Goal: Feedback & Contribution: Leave review/rating

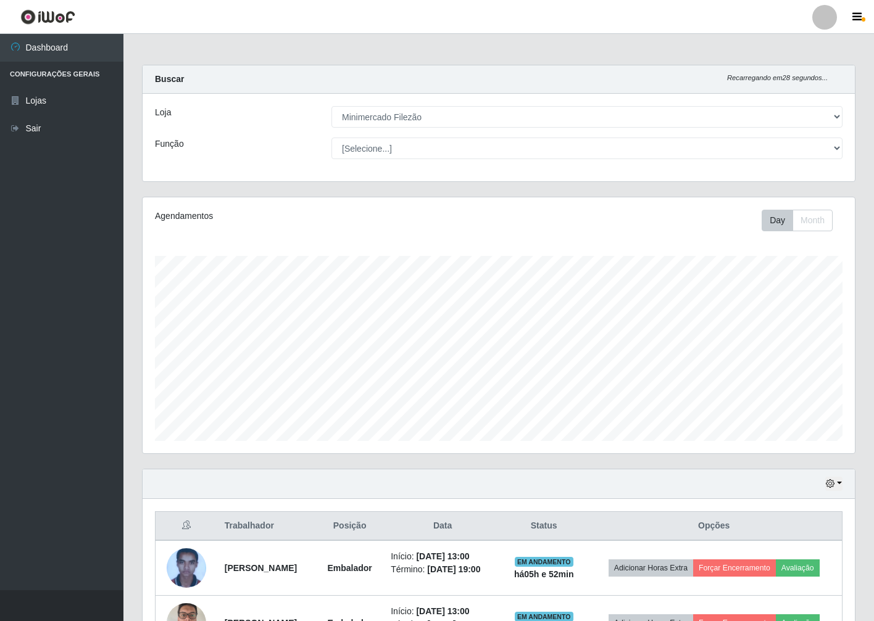
select select "204"
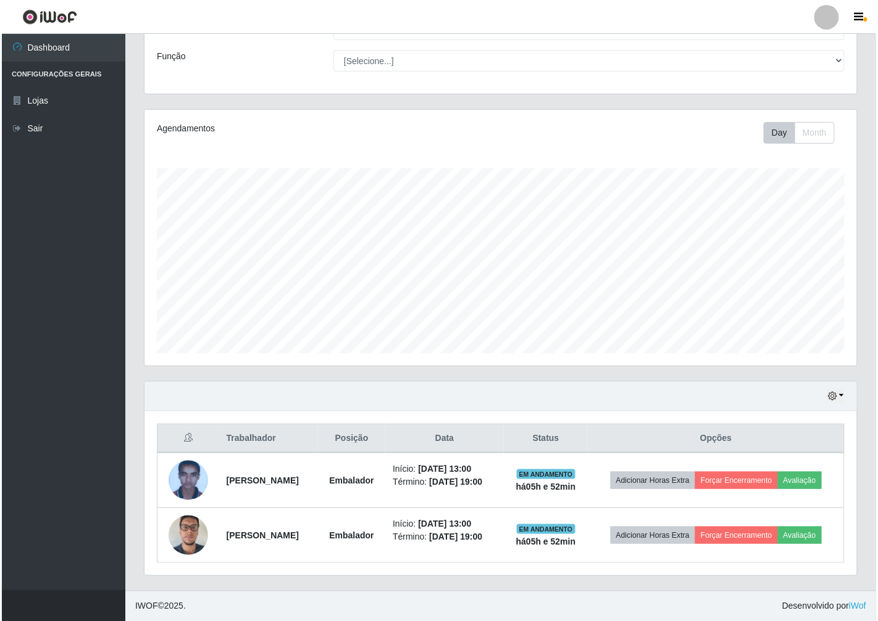
scroll to position [88, 0]
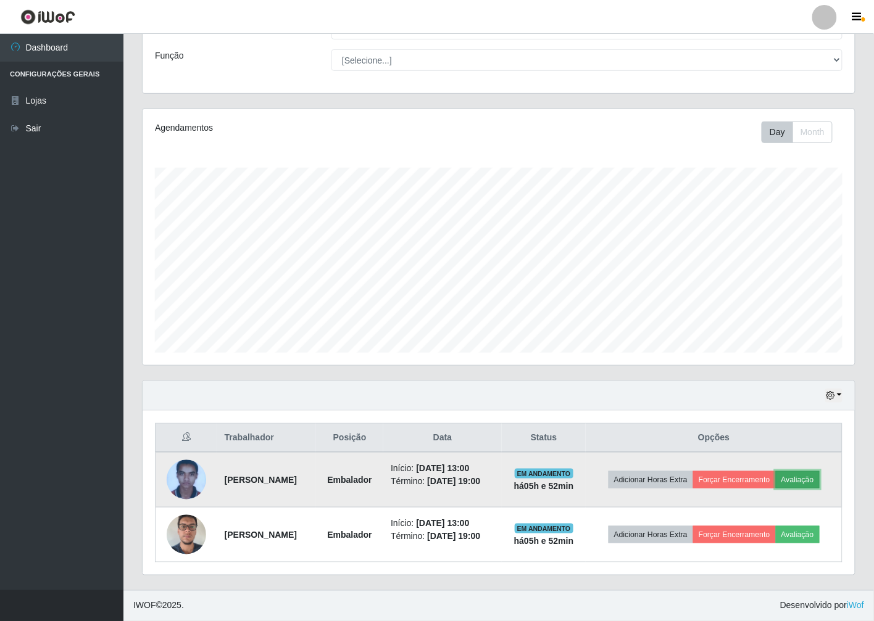
click at [802, 482] on button "Avaliação" at bounding box center [798, 480] width 44 height 17
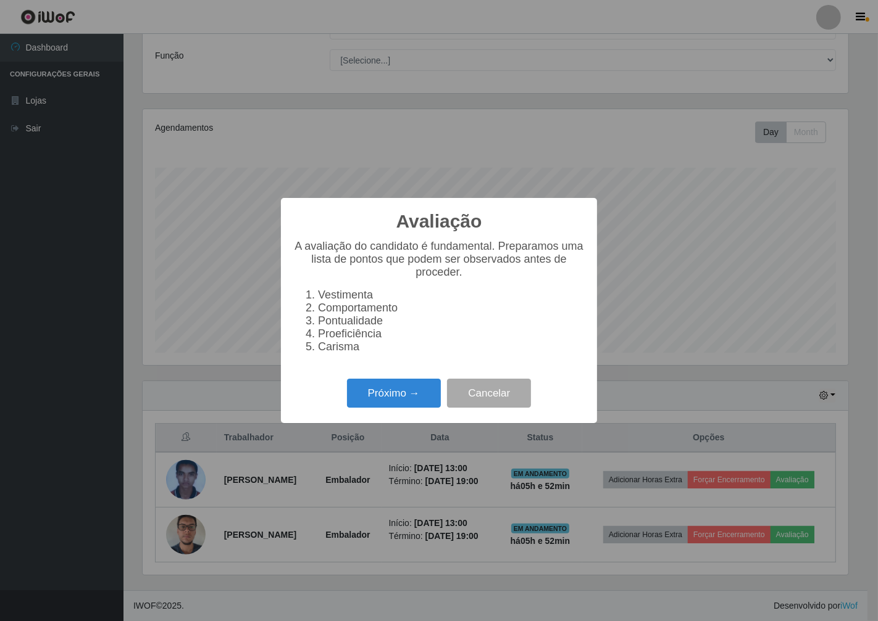
scroll to position [256, 705]
click at [422, 392] on button "Próximo →" at bounding box center [394, 393] width 94 height 29
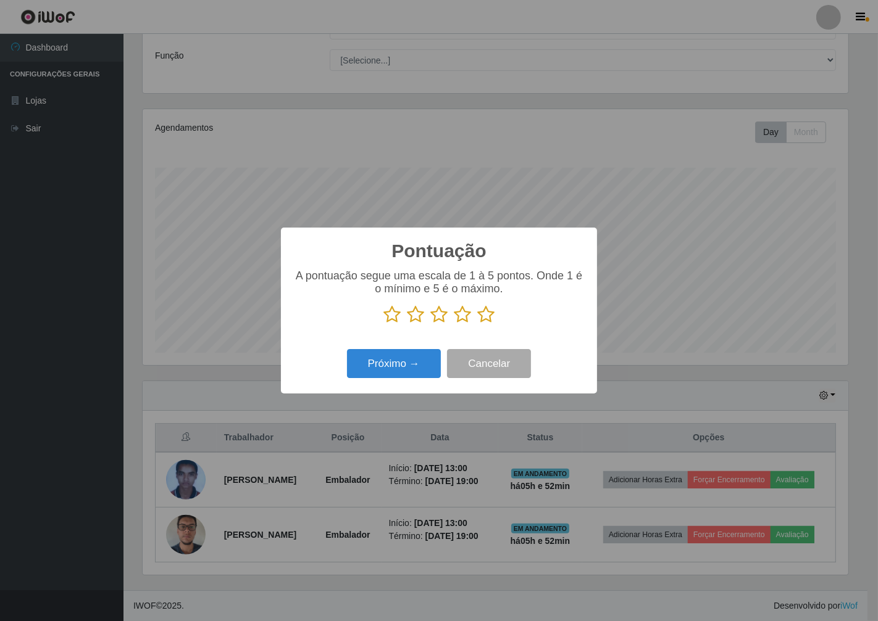
click at [481, 327] on div "A pontuação segue uma escala de 1 à 5 pontos. Onde 1 é o mínimo e 5 é o máximo." at bounding box center [438, 302] width 291 height 64
click at [486, 310] on icon at bounding box center [485, 314] width 17 height 19
click at [477, 324] on input "radio" at bounding box center [477, 324] width 0 height 0
click at [389, 368] on button "Próximo →" at bounding box center [394, 363] width 94 height 29
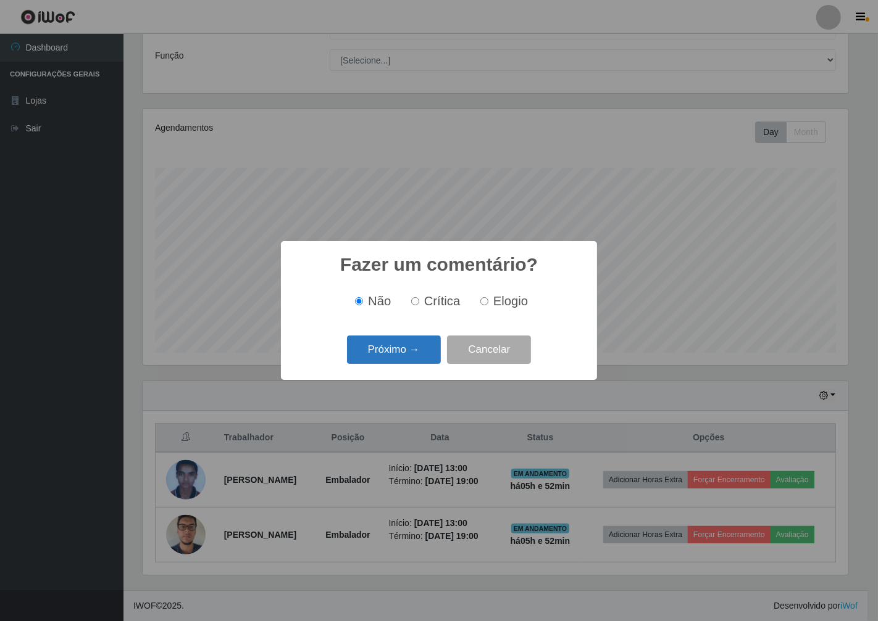
click at [392, 359] on button "Próximo →" at bounding box center [394, 350] width 94 height 29
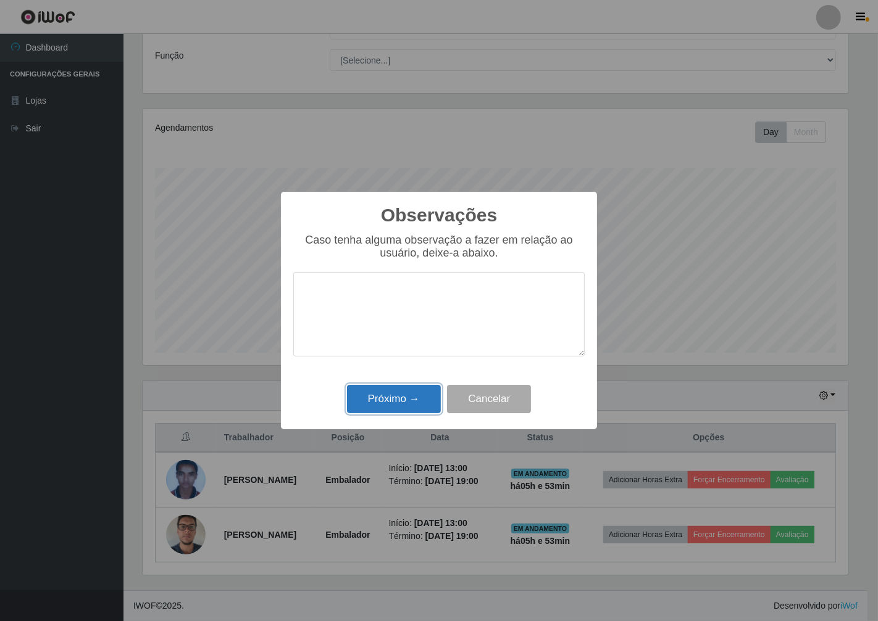
click at [383, 400] on button "Próximo →" at bounding box center [394, 399] width 94 height 29
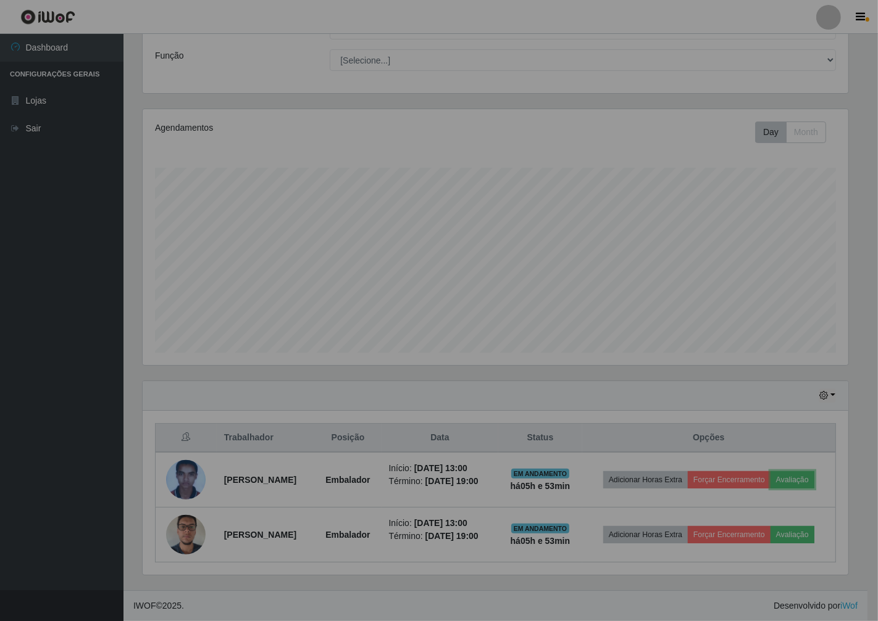
scroll to position [256, 712]
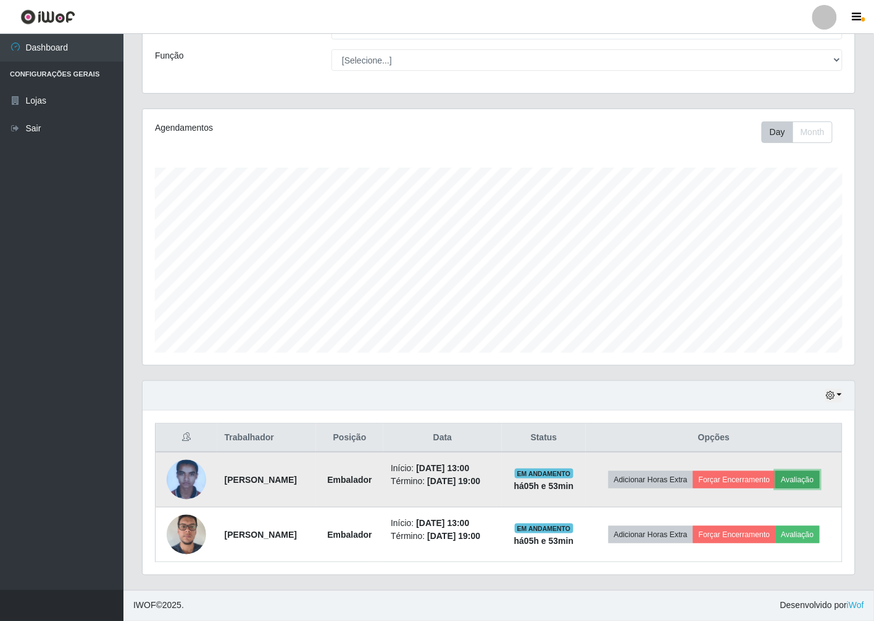
click at [807, 480] on button "Avaliação" at bounding box center [798, 480] width 44 height 17
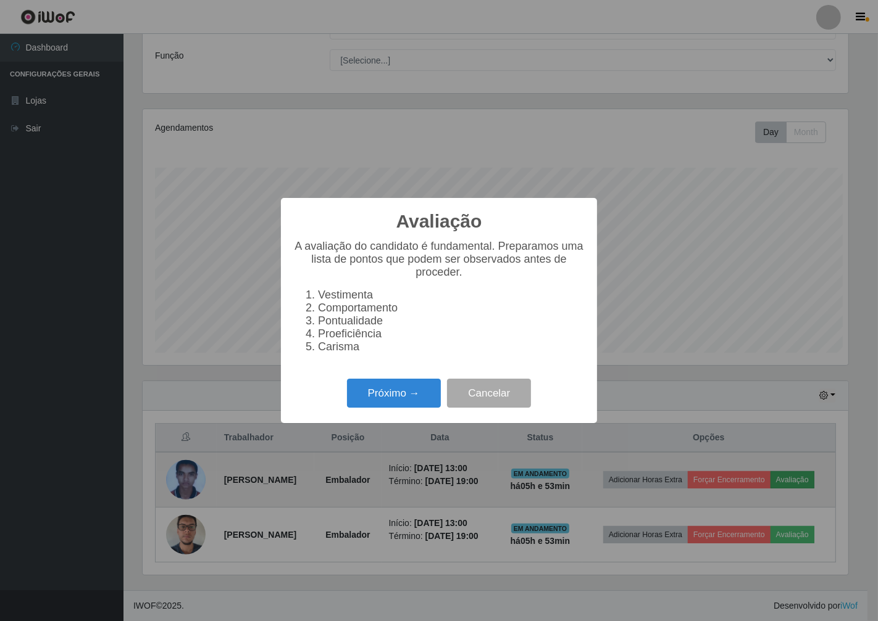
scroll to position [256, 705]
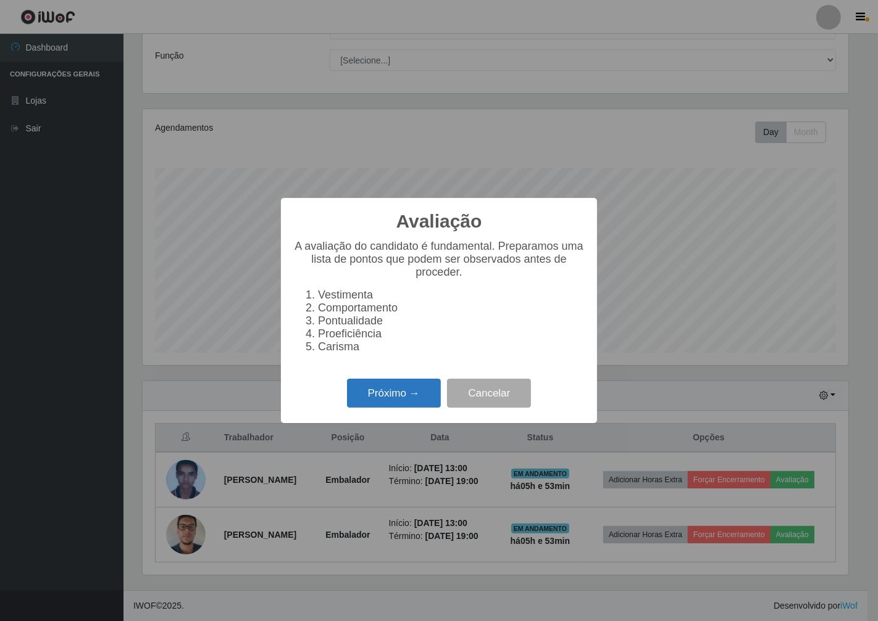
click at [391, 398] on button "Próximo →" at bounding box center [394, 393] width 94 height 29
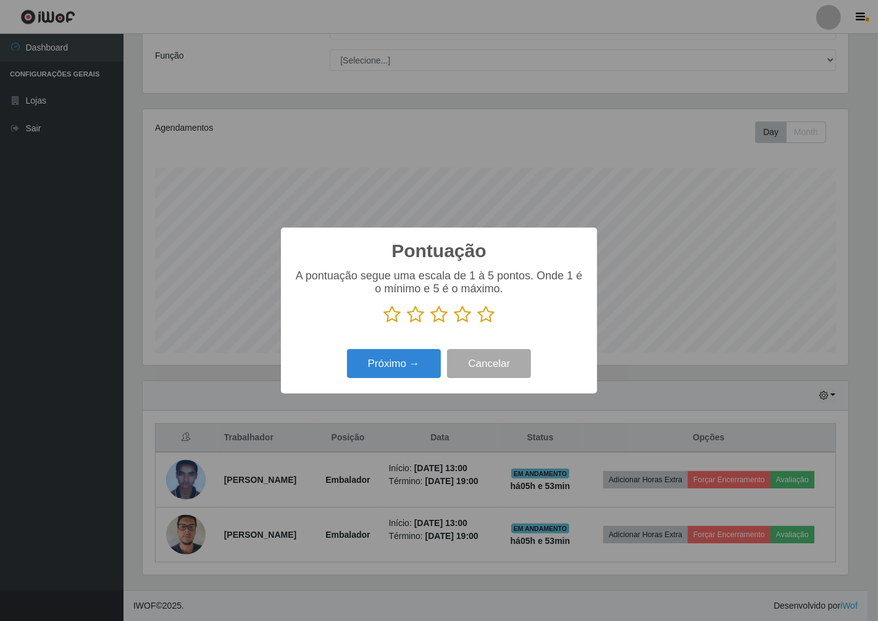
scroll to position [616910, 616460]
click at [483, 312] on icon at bounding box center [485, 314] width 17 height 19
click at [477, 324] on input "radio" at bounding box center [477, 324] width 0 height 0
click at [412, 362] on button "Próximo →" at bounding box center [394, 363] width 94 height 29
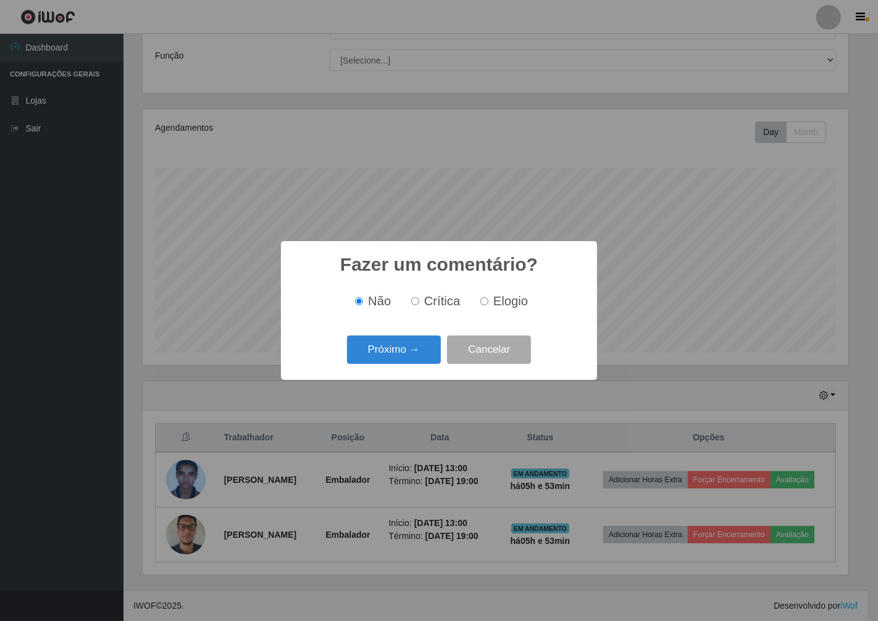
click at [497, 303] on span "Elogio" at bounding box center [510, 301] width 35 height 14
click at [488, 303] on input "Elogio" at bounding box center [484, 301] width 8 height 8
radio input "true"
click at [407, 349] on button "Próximo →" at bounding box center [394, 350] width 94 height 29
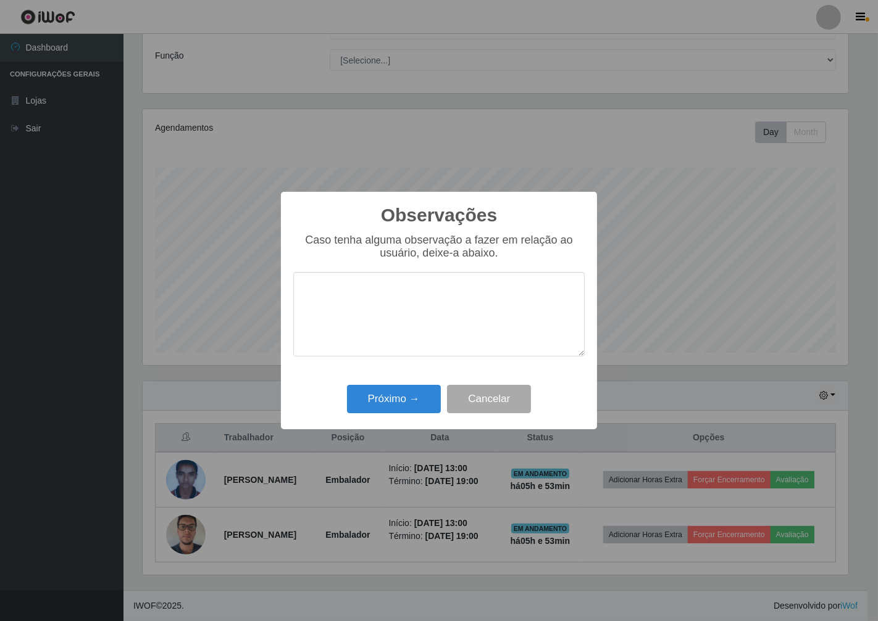
click at [407, 339] on textarea at bounding box center [438, 314] width 291 height 85
type textarea "muito eficiente otimo"
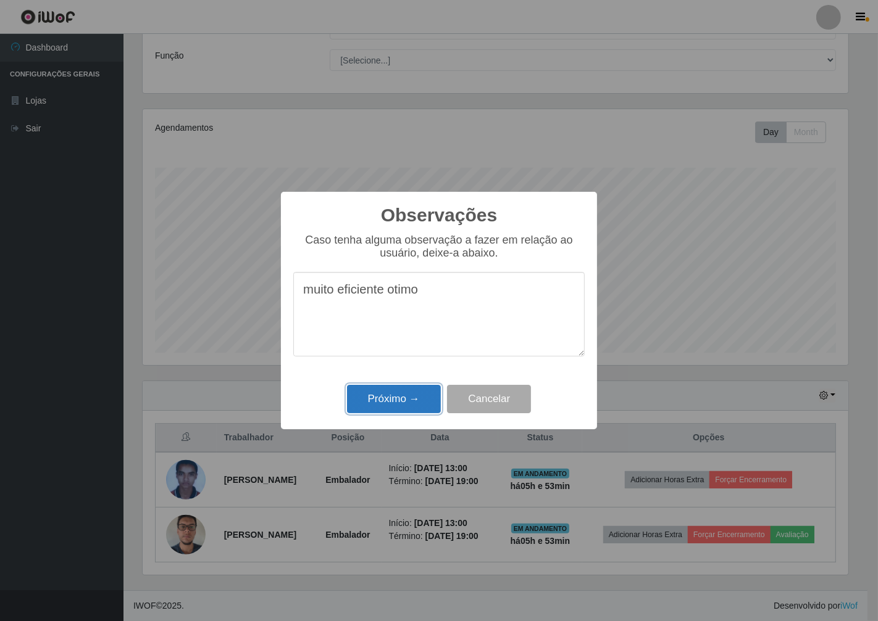
click at [402, 408] on button "Próximo →" at bounding box center [394, 399] width 94 height 29
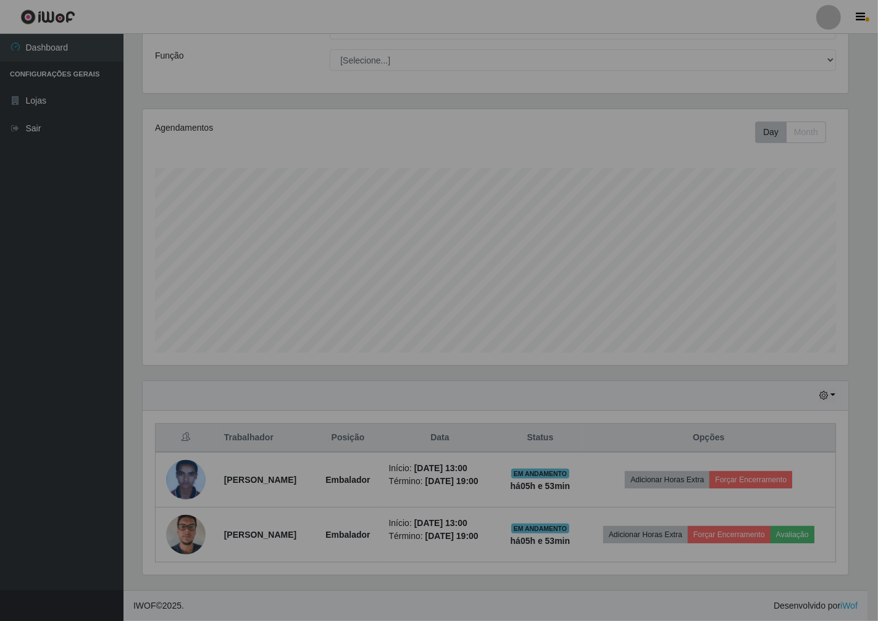
scroll to position [256, 712]
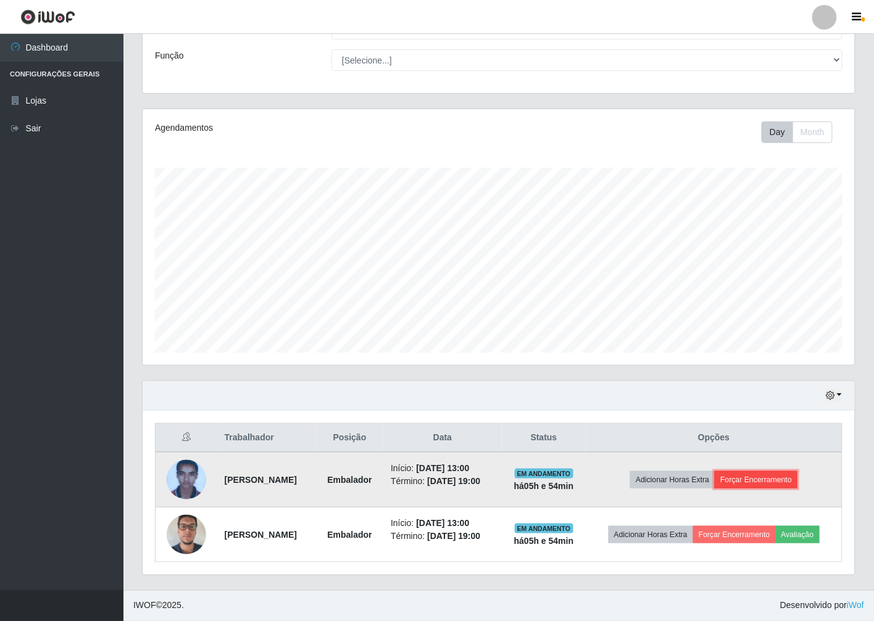
click at [770, 479] on button "Forçar Encerramento" at bounding box center [756, 480] width 83 height 17
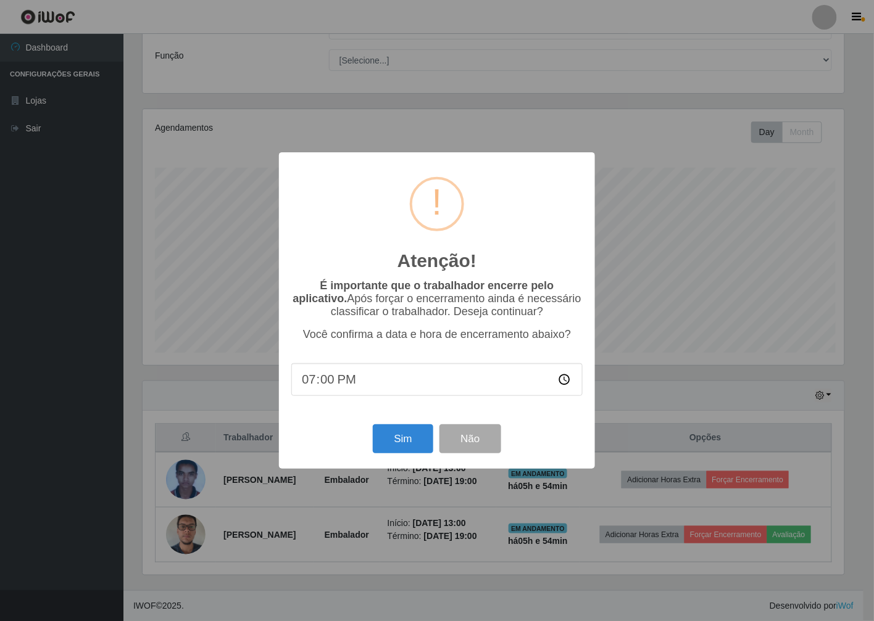
scroll to position [256, 705]
drag, startPoint x: 403, startPoint y: 451, endPoint x: 404, endPoint y: 441, distance: 9.9
click at [404, 445] on button "Sim" at bounding box center [405, 439] width 60 height 29
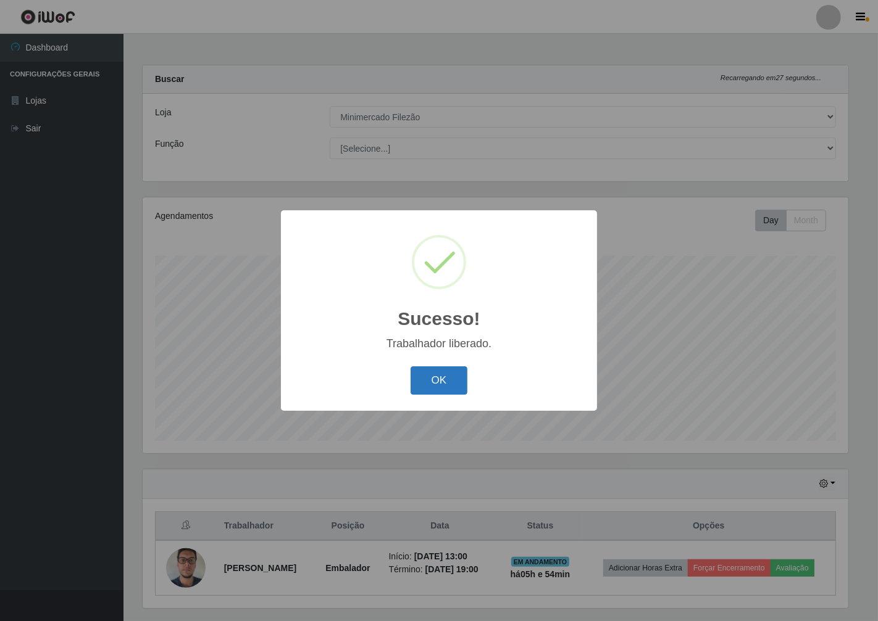
click at [451, 386] on button "OK" at bounding box center [438, 381] width 57 height 29
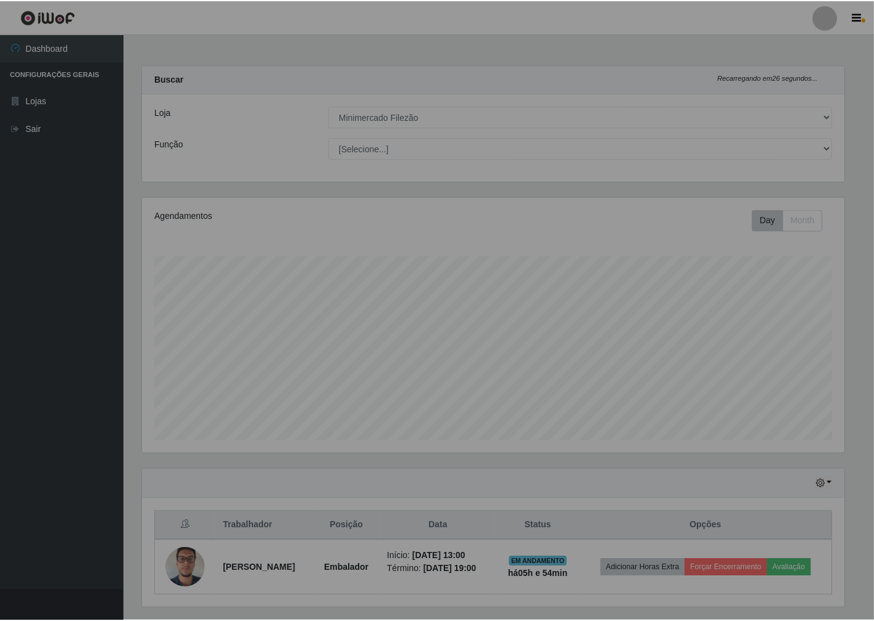
scroll to position [256, 712]
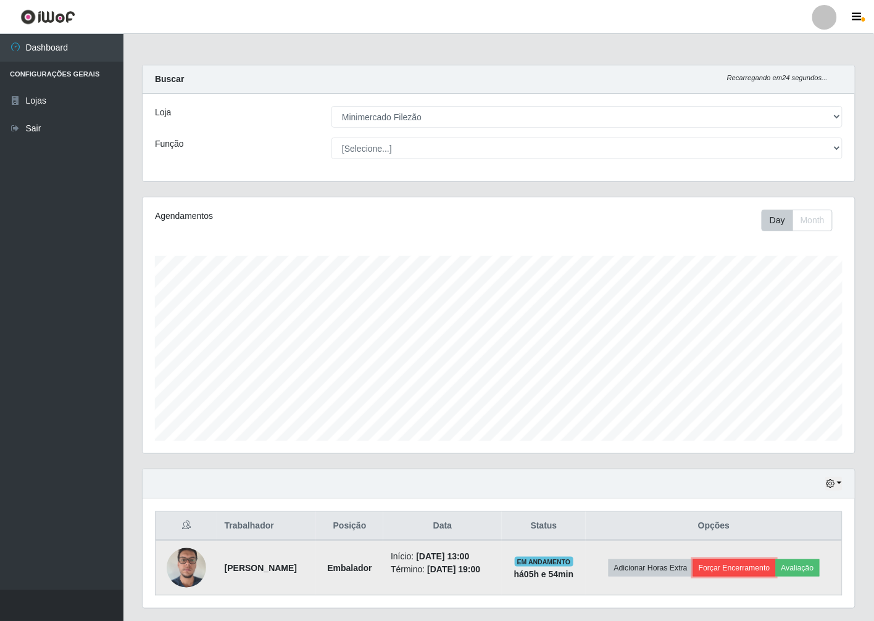
click at [762, 565] on button "Forçar Encerramento" at bounding box center [734, 568] width 83 height 17
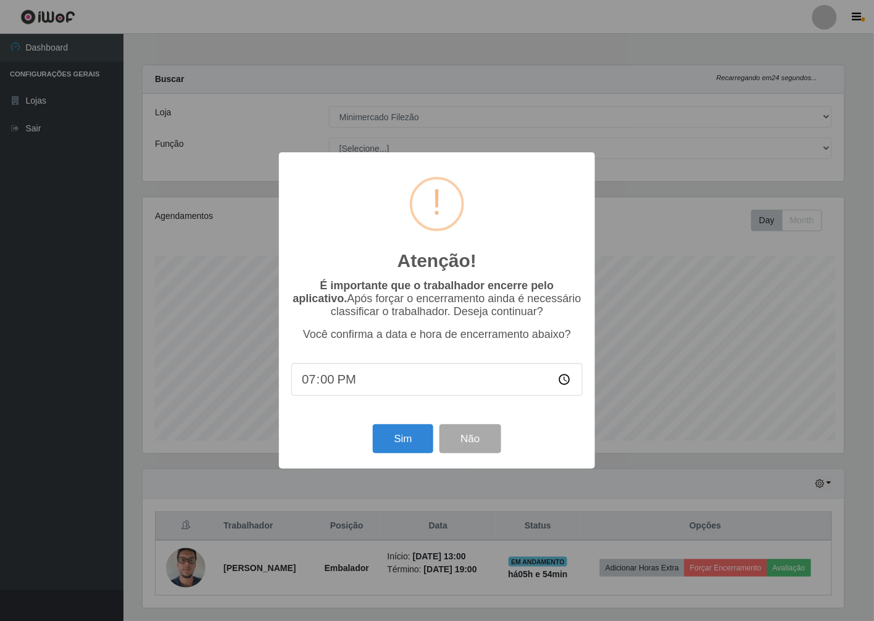
scroll to position [256, 705]
click at [408, 453] on button "Sim" at bounding box center [405, 439] width 60 height 29
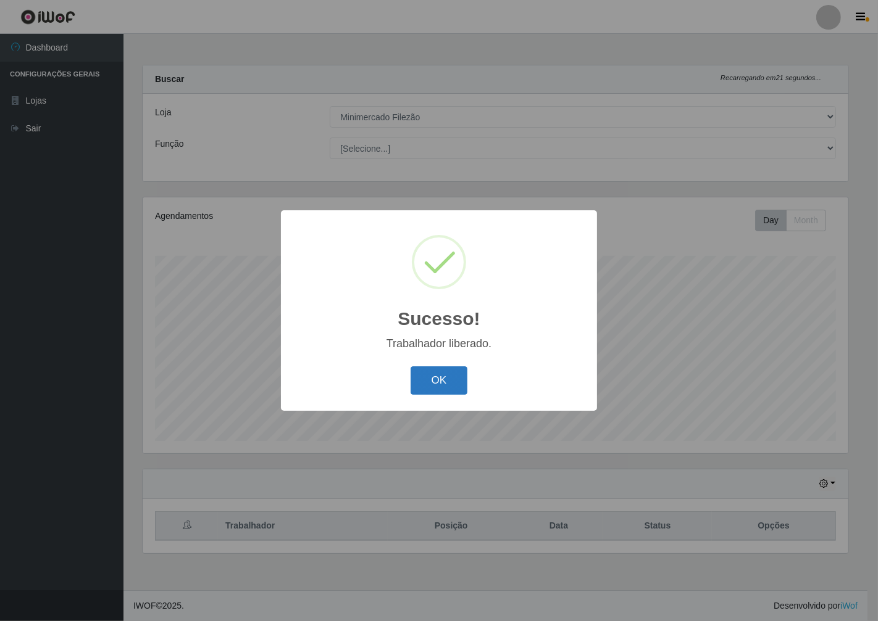
click at [462, 378] on button "OK" at bounding box center [438, 381] width 57 height 29
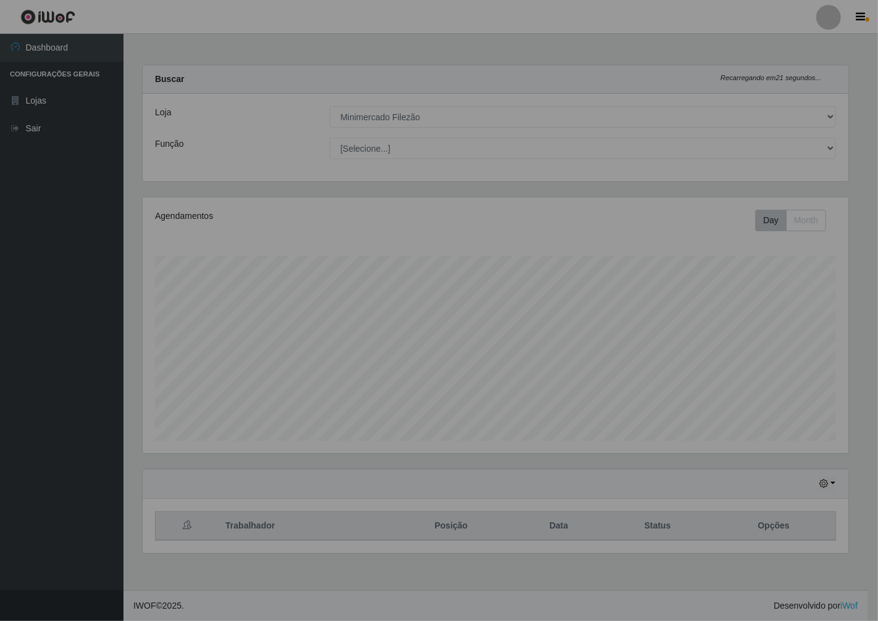
scroll to position [256, 716]
